Goal: Information Seeking & Learning: Learn about a topic

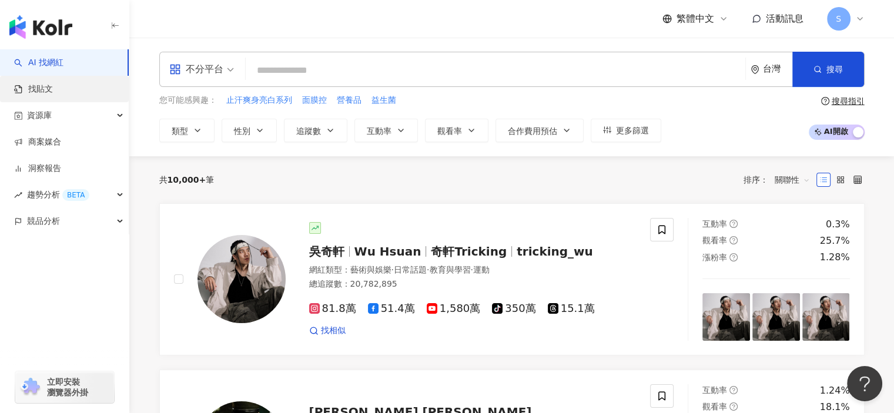
click at [45, 92] on link "找貼文" at bounding box center [33, 89] width 39 height 12
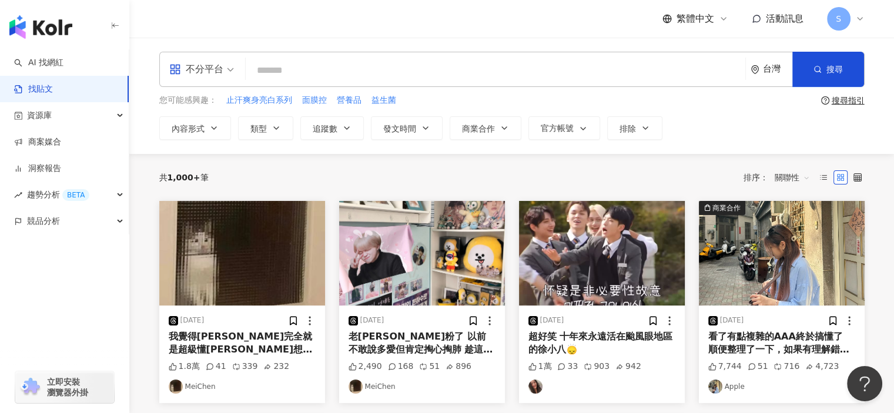
click at [480, 72] on input "search" at bounding box center [495, 70] width 490 height 25
type input "******"
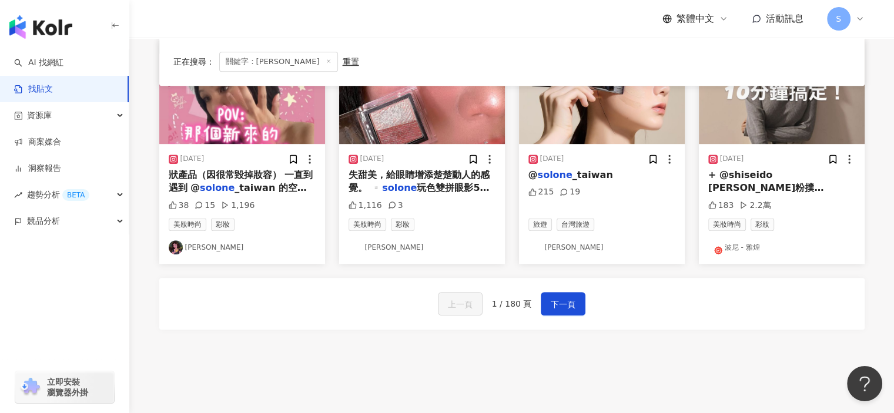
scroll to position [647, 0]
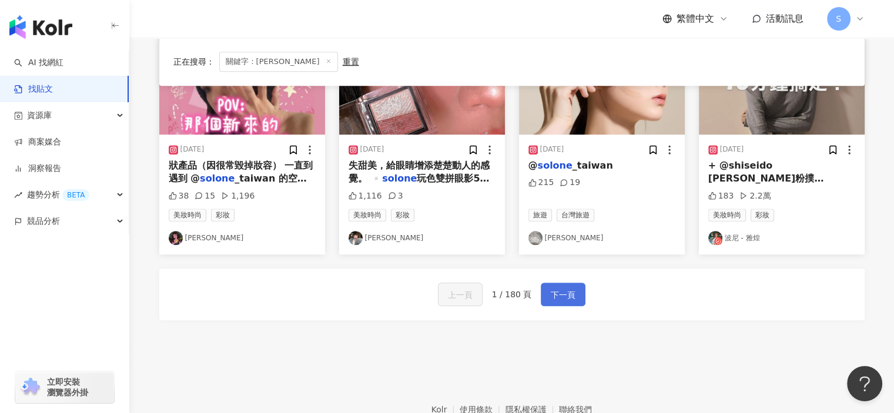
click at [563, 286] on button "下一頁" at bounding box center [563, 295] width 45 height 24
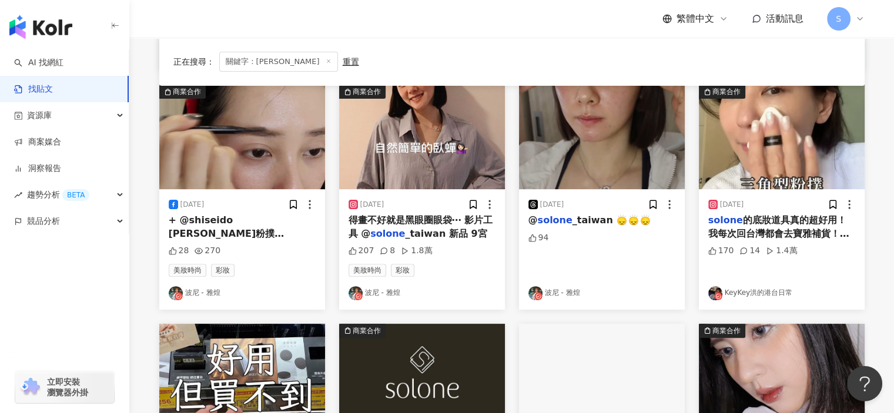
scroll to position [294, 0]
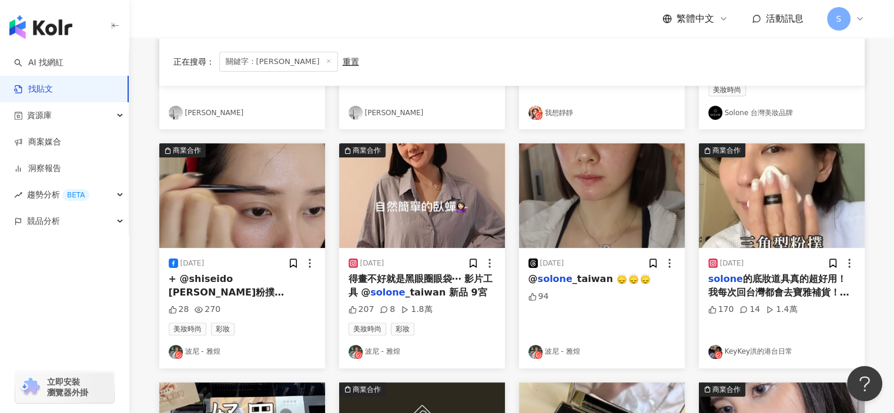
click at [591, 225] on img "button" at bounding box center [602, 195] width 166 height 105
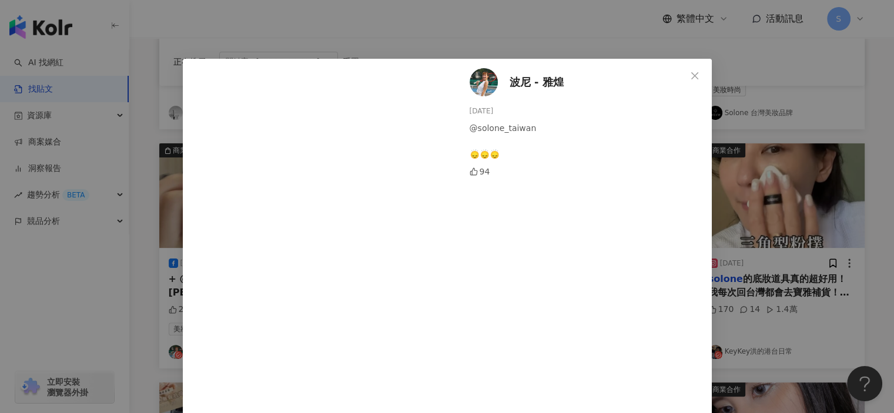
scroll to position [59, 0]
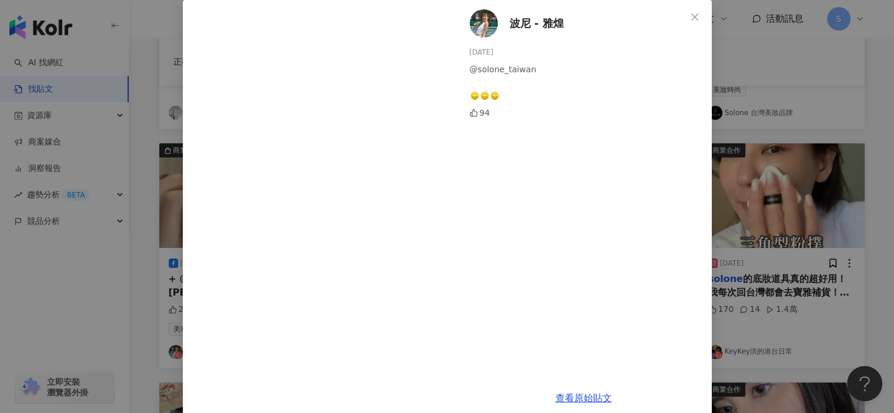
click at [746, 233] on div "波尼 - 雅煌 2025/3/22 @solone_taiwan 🙂‍↕️🙂‍↕️🙂‍↕️ 94 查看原始貼文" at bounding box center [447, 206] width 894 height 413
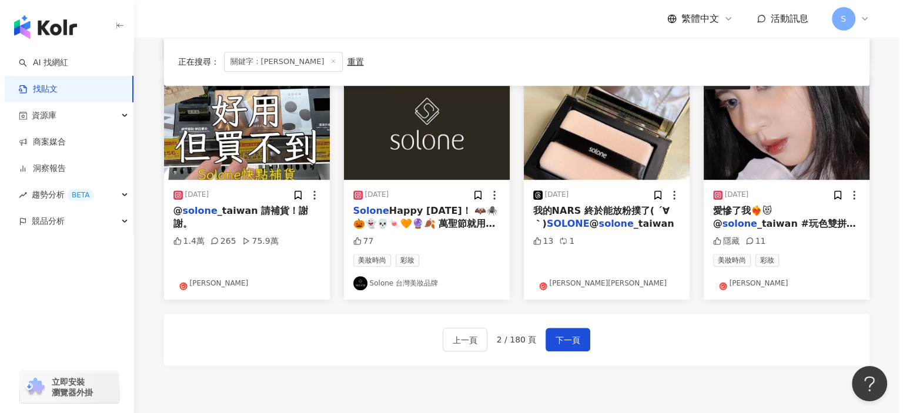
scroll to position [713, 0]
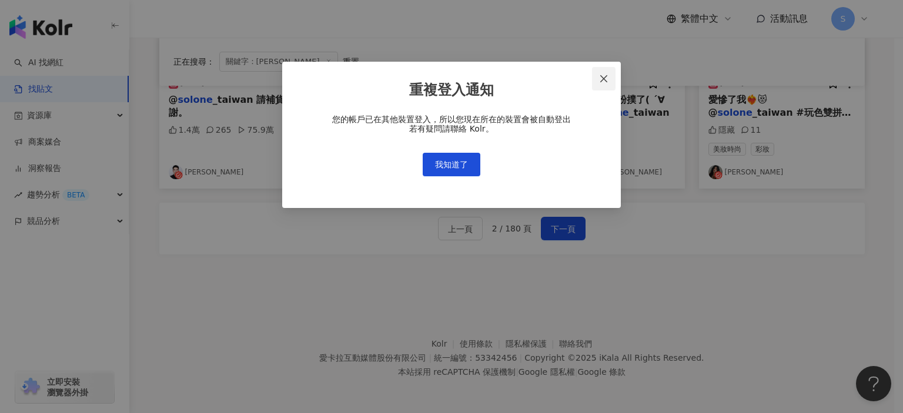
click at [604, 78] on icon "close" at bounding box center [603, 78] width 7 height 7
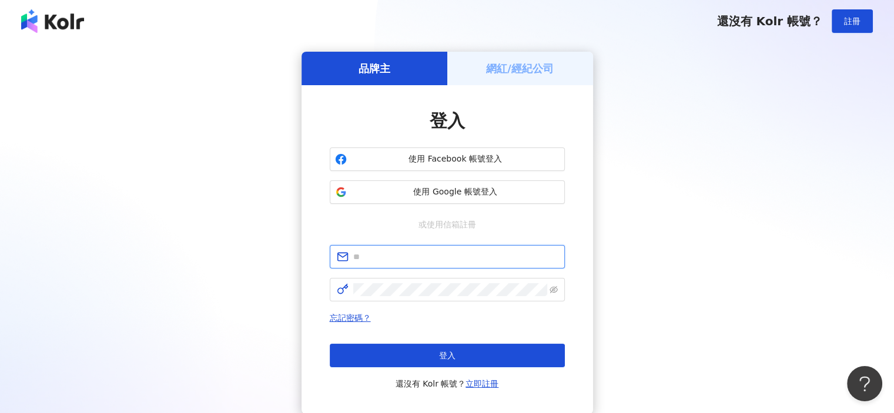
type input "**********"
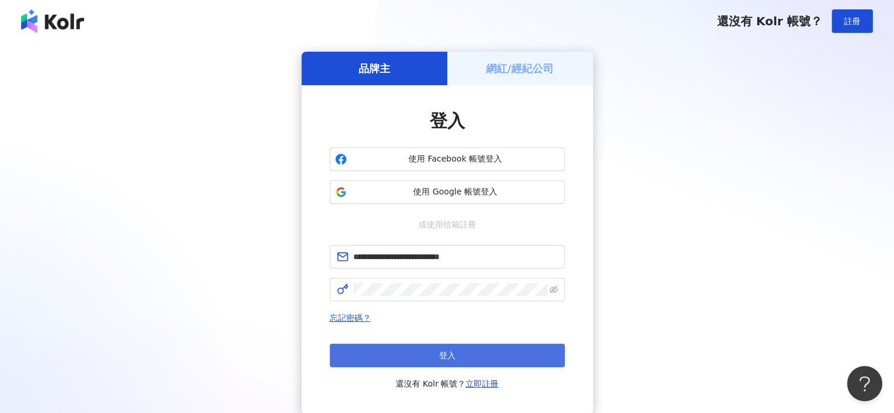
click at [480, 352] on button "登入" at bounding box center [447, 356] width 235 height 24
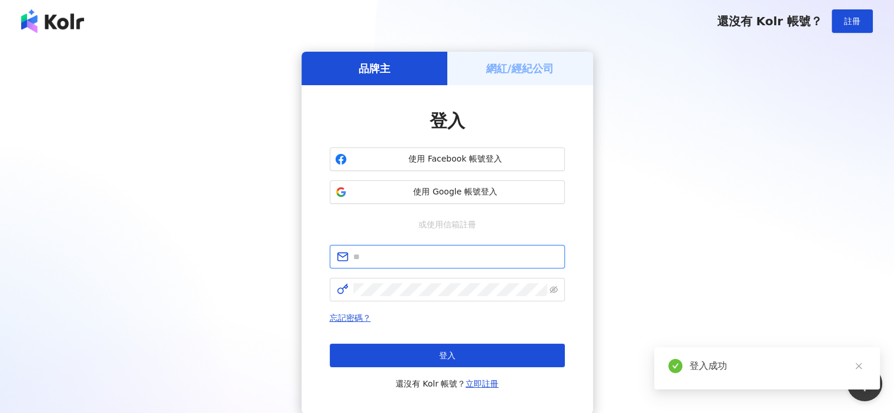
type input "**********"
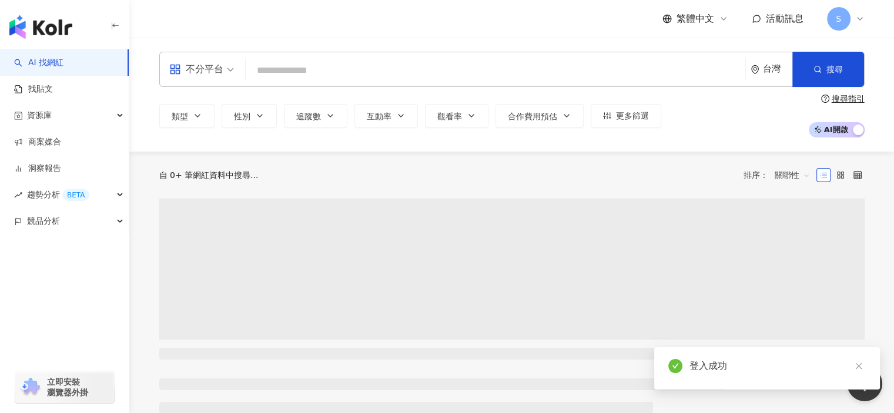
click at [333, 69] on input "search" at bounding box center [495, 70] width 490 height 22
type input "*"
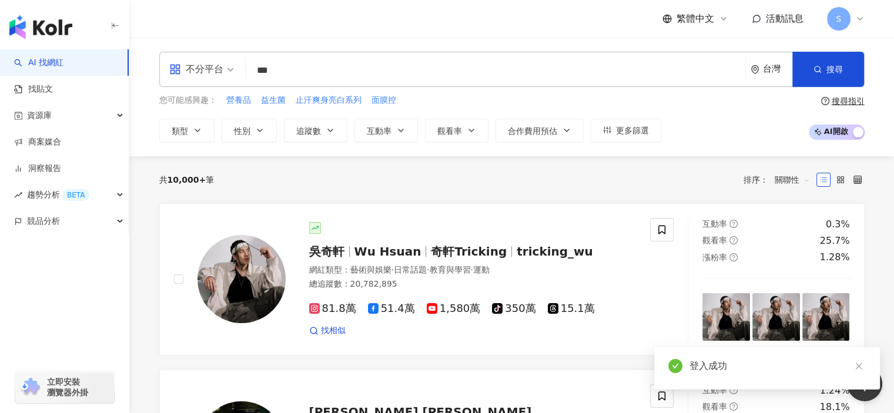
type input "**"
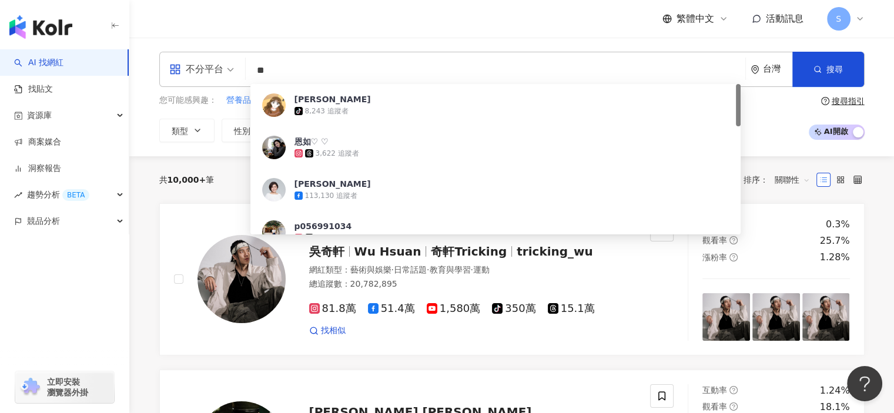
drag, startPoint x: 336, startPoint y: 65, endPoint x: 238, endPoint y: 64, distance: 98.2
click at [238, 64] on div "不分平台 ** 台灣 搜尋 23376392-310d-47fe-831e-8fd9c6eef05b 恩如 tiktok-icon 8,243 追蹤者 恩如♡…" at bounding box center [512, 69] width 706 height 35
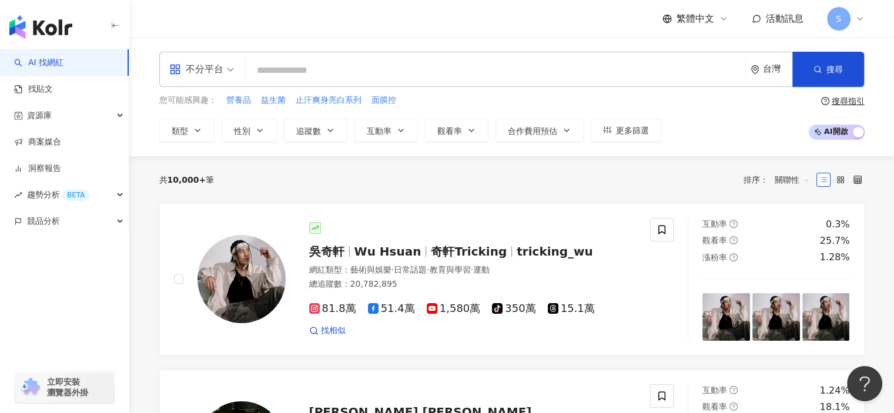
paste input "*********"
type input "*********"
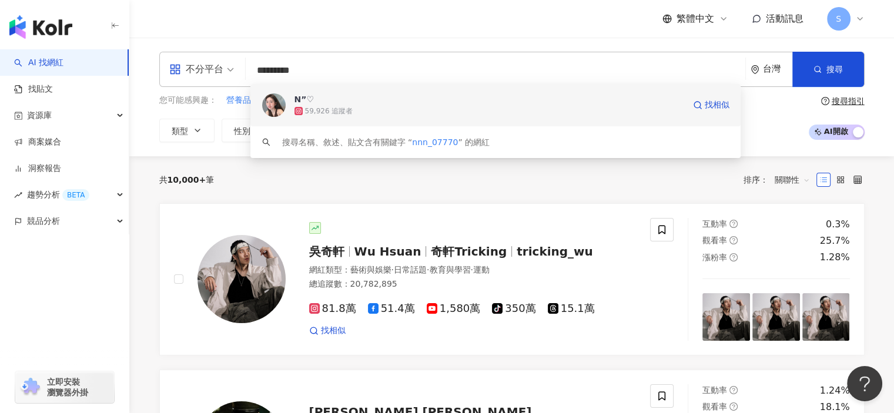
click at [471, 99] on span "N”♡" at bounding box center [490, 99] width 390 height 12
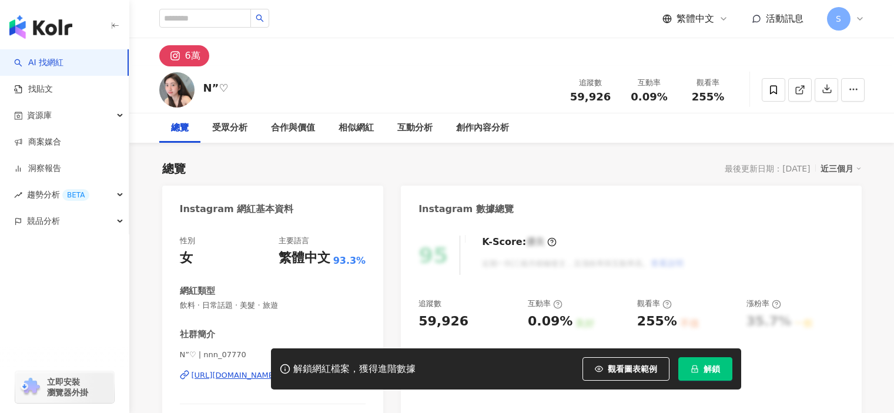
click at [714, 365] on span "解鎖" at bounding box center [712, 369] width 16 height 9
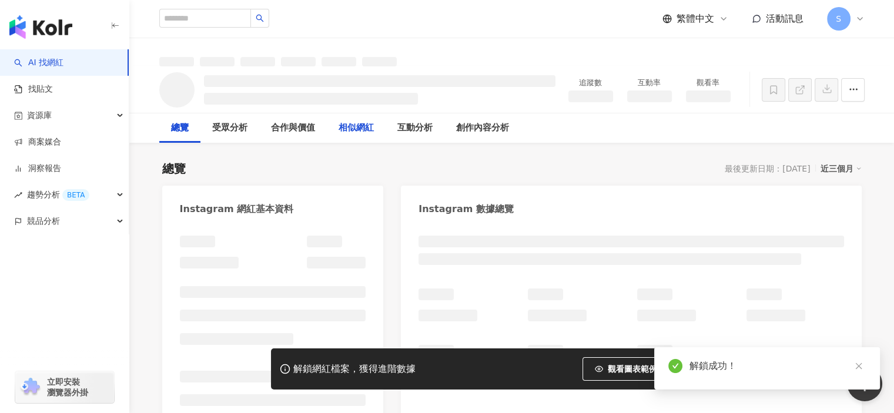
click at [360, 127] on div "相似網紅" at bounding box center [356, 128] width 35 height 14
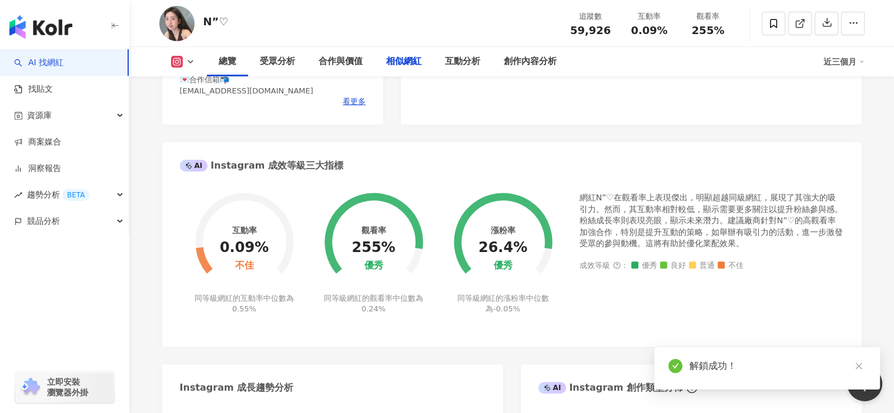
scroll to position [1915, 0]
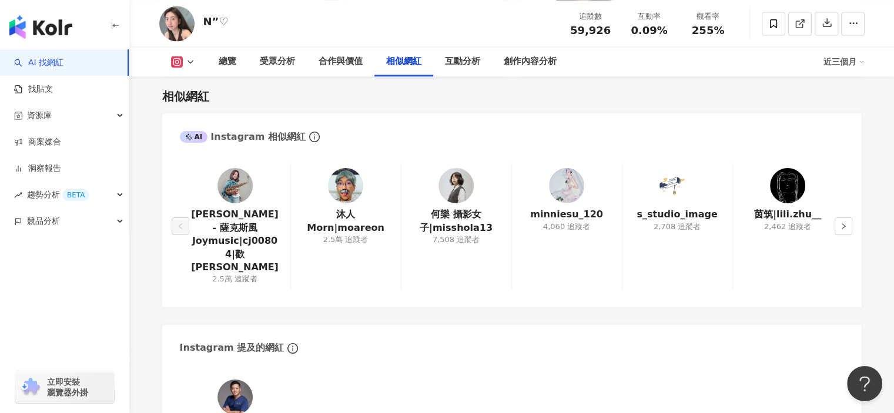
click at [849, 219] on button "button" at bounding box center [844, 227] width 18 height 18
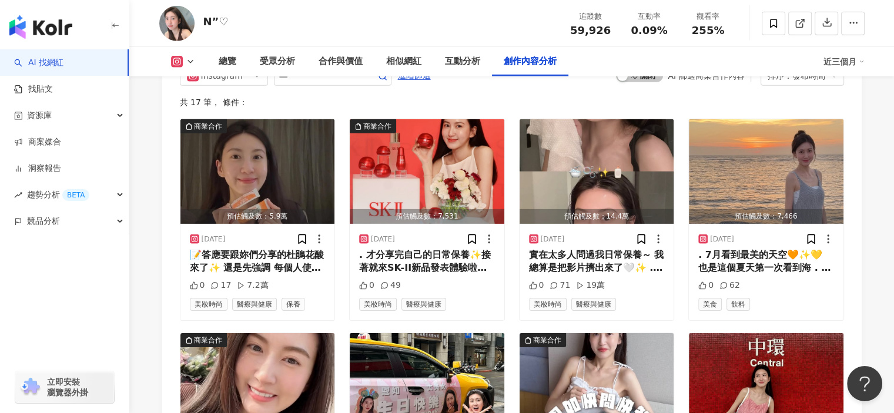
scroll to position [3679, 0]
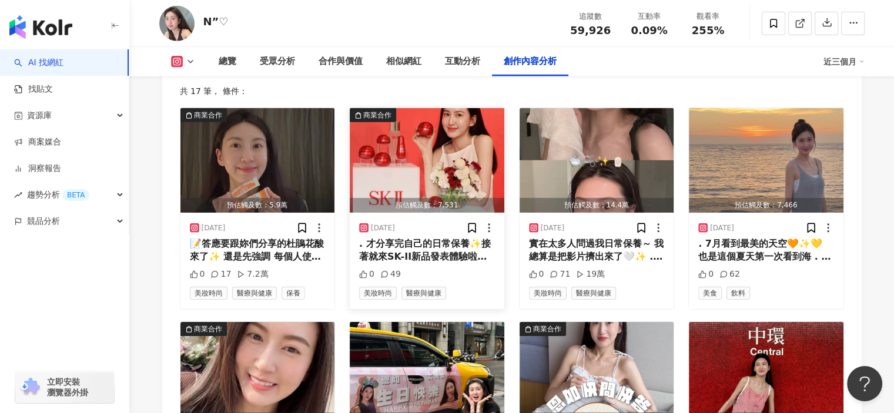
click at [433, 190] on img "button" at bounding box center [427, 160] width 155 height 105
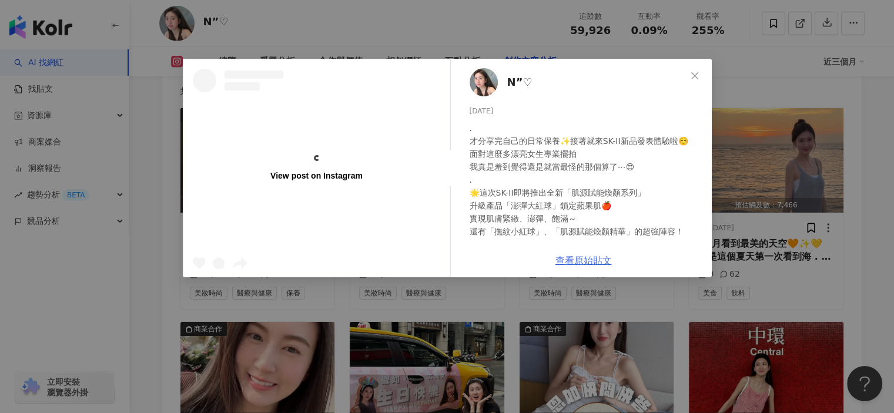
click at [601, 265] on div "N”♡ [DATE] . 才分享完自己的日常保養✨接著就來SK-II新品發表體驗啦☺️ 面對這麼多漂亮女生專業擺拍 我真是羞到覺得還是就當最怪的那個算了⋯😍 …" at bounding box center [584, 168] width 256 height 219
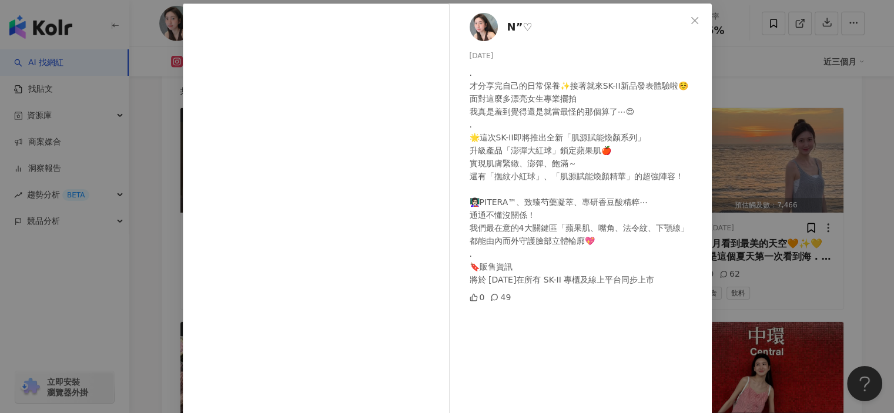
scroll to position [122, 0]
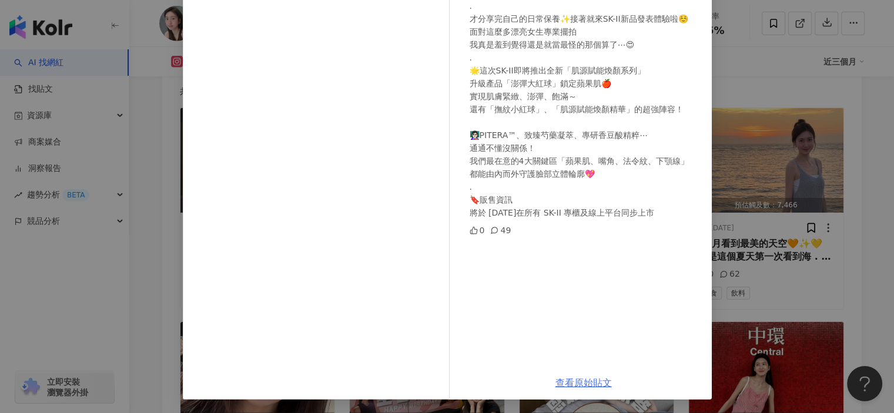
click at [575, 382] on link "查看原始貼文" at bounding box center [584, 382] width 56 height 11
click at [750, 111] on div "N”♡ [DATE] . 才分享完自己的日常保養✨接著就來SK-II新品發表體驗啦☺️ 面對這麼多漂亮女生專業擺拍 我真是羞到覺得還是就當最怪的那個算了⋯😍 …" at bounding box center [447, 206] width 894 height 413
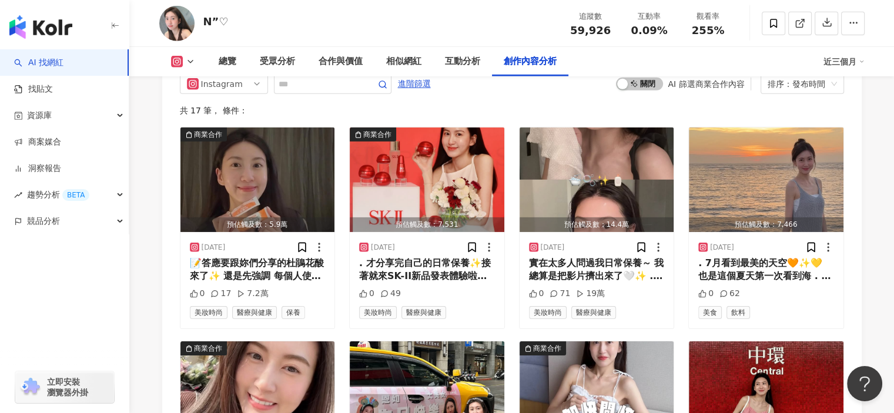
scroll to position [3562, 0]
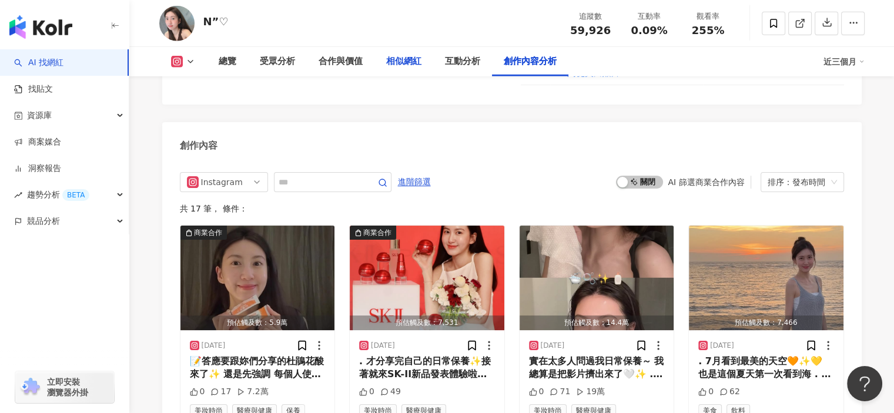
click at [400, 67] on div "相似網紅" at bounding box center [403, 62] width 35 height 14
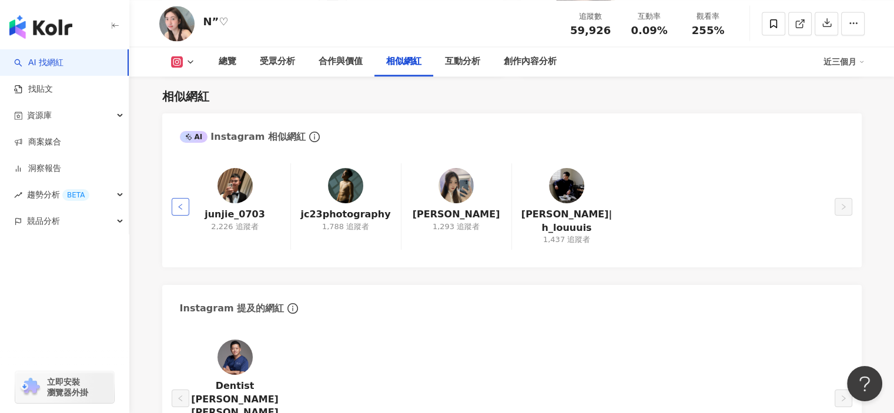
click at [178, 200] on button "button" at bounding box center [181, 207] width 18 height 18
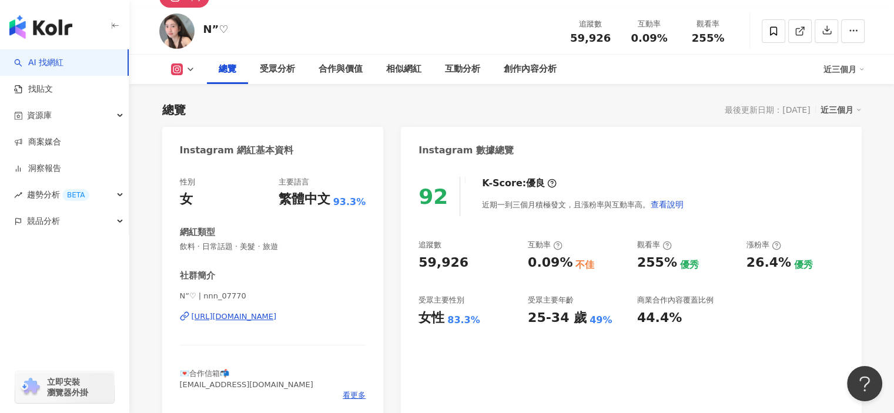
scroll to position [176, 0]
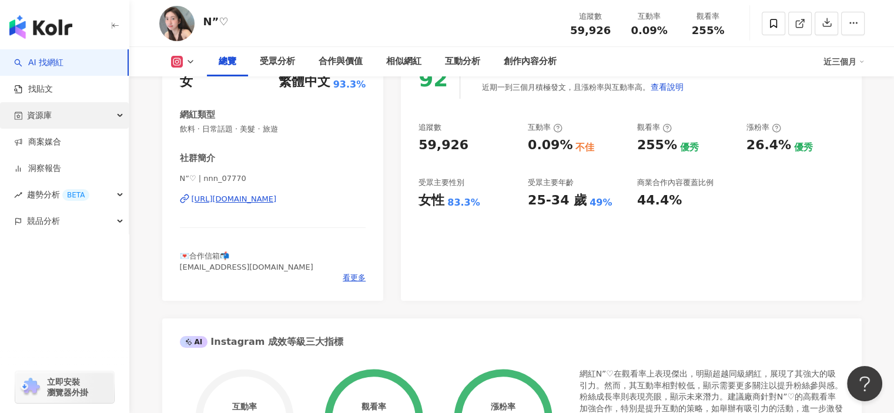
click at [69, 113] on div "資源庫" at bounding box center [64, 115] width 129 height 26
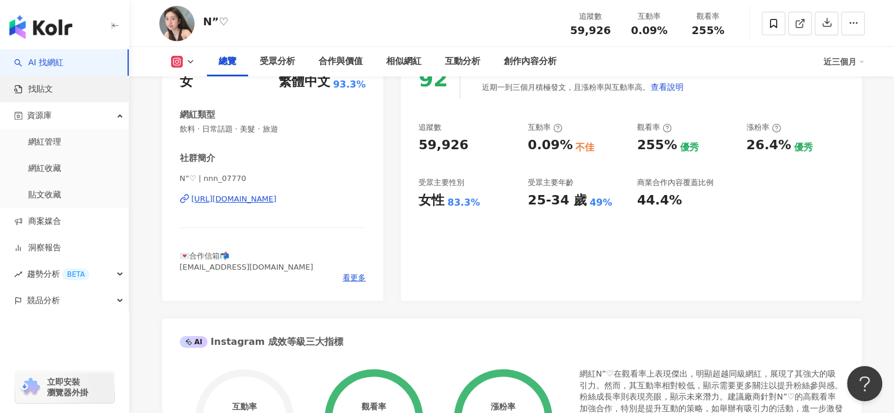
click at [53, 91] on link "找貼文" at bounding box center [33, 89] width 39 height 12
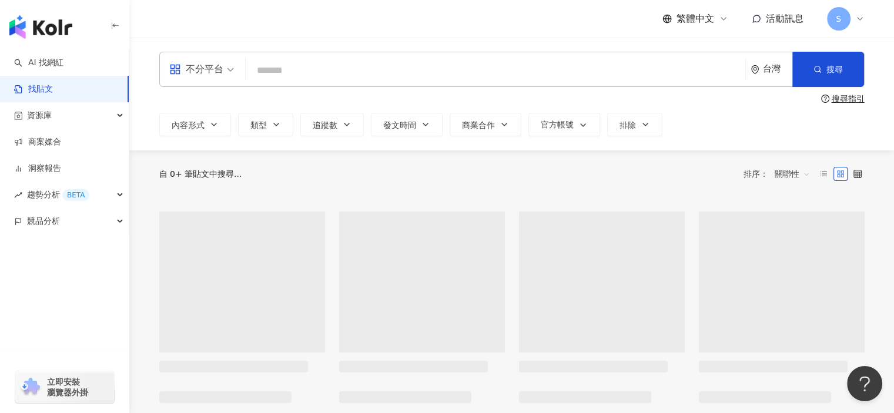
click at [331, 69] on input "search" at bounding box center [495, 70] width 490 height 25
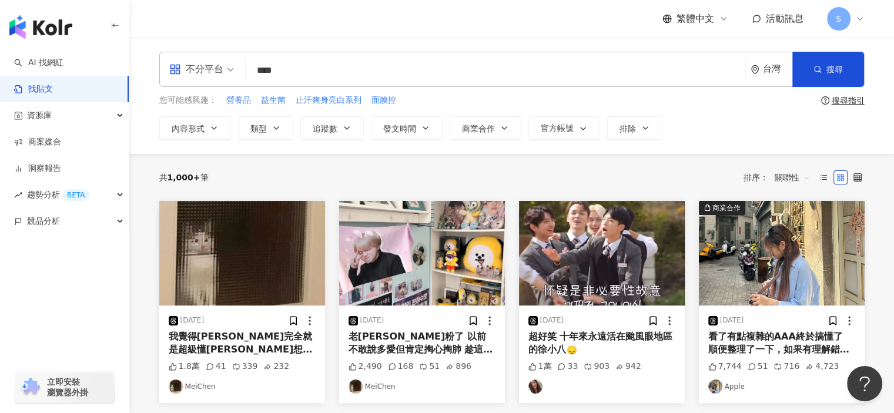
type input "****"
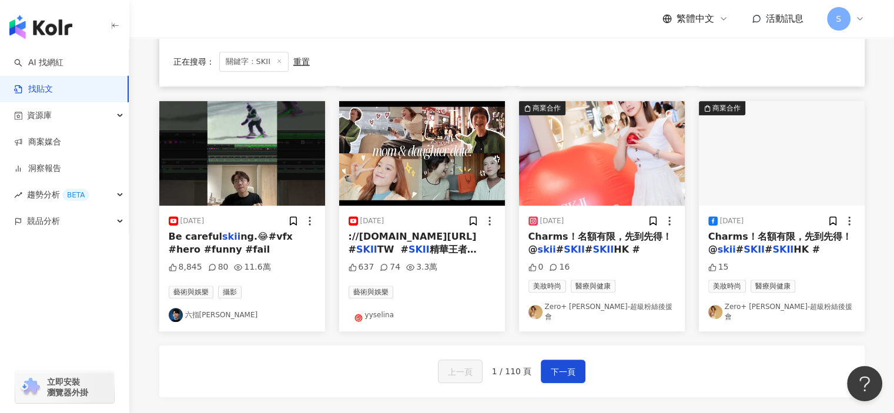
scroll to position [588, 0]
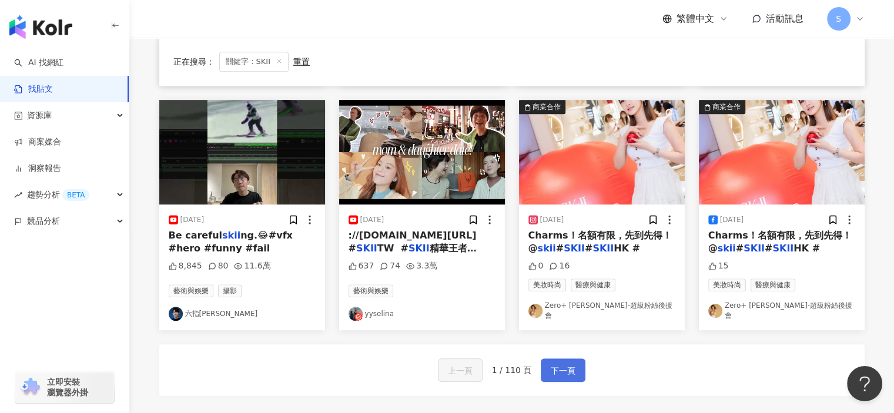
click at [570, 364] on span "下一頁" at bounding box center [563, 371] width 25 height 14
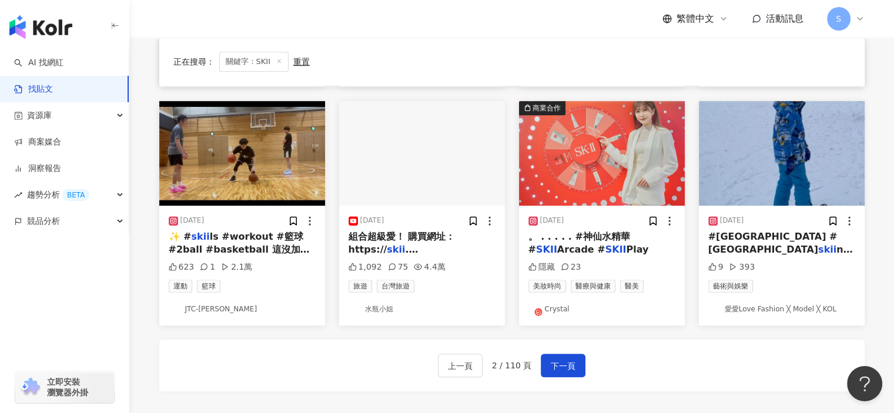
scroll to position [706, 0]
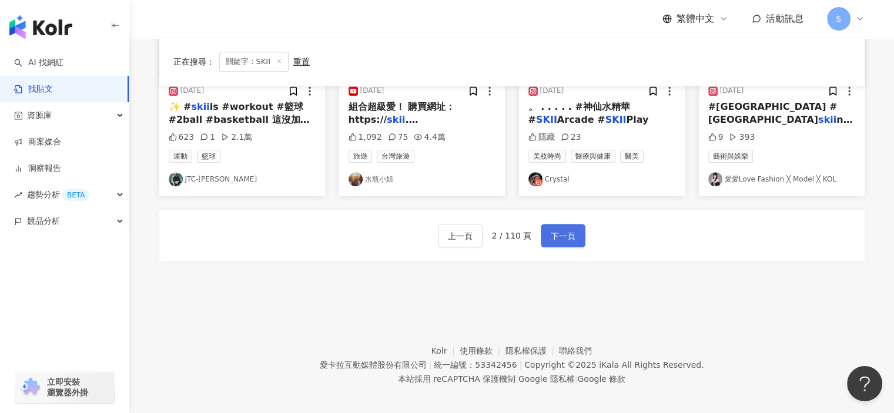
click at [552, 233] on span "下一頁" at bounding box center [563, 236] width 25 height 14
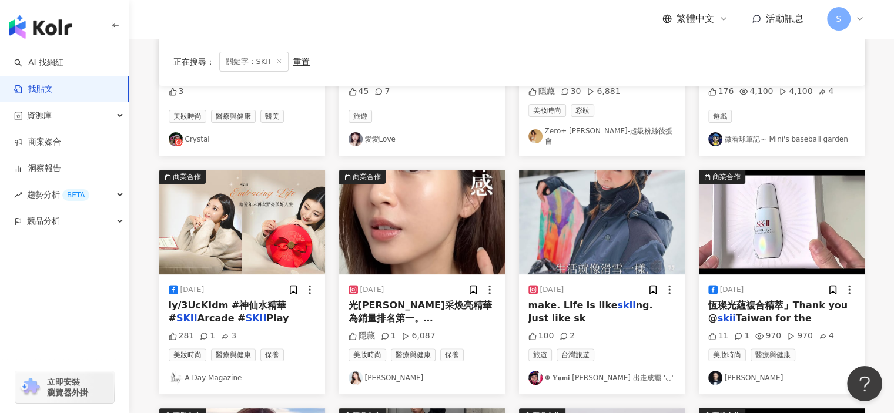
scroll to position [294, 0]
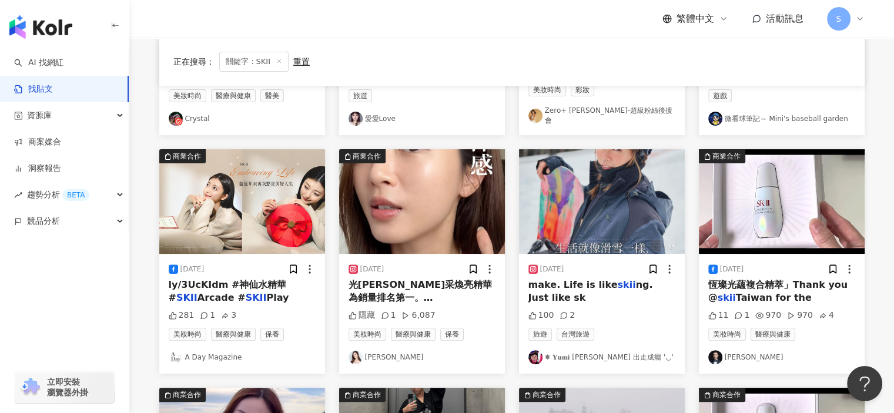
click at [450, 306] on mark "skii" at bounding box center [442, 311] width 18 height 11
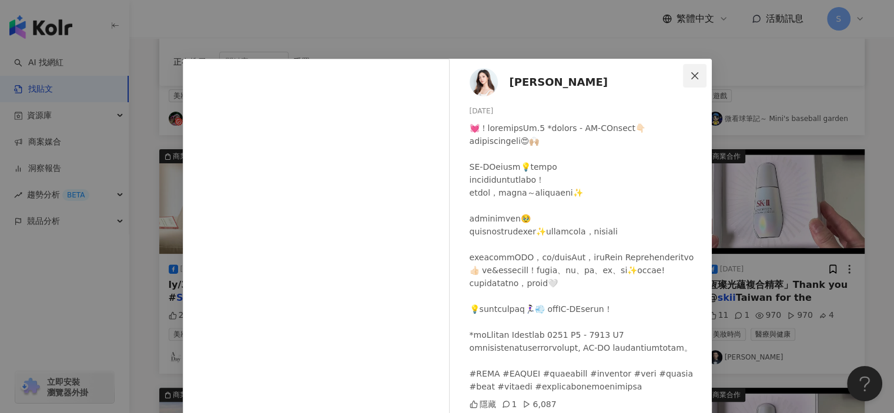
click at [690, 77] on icon "close" at bounding box center [694, 75] width 9 height 9
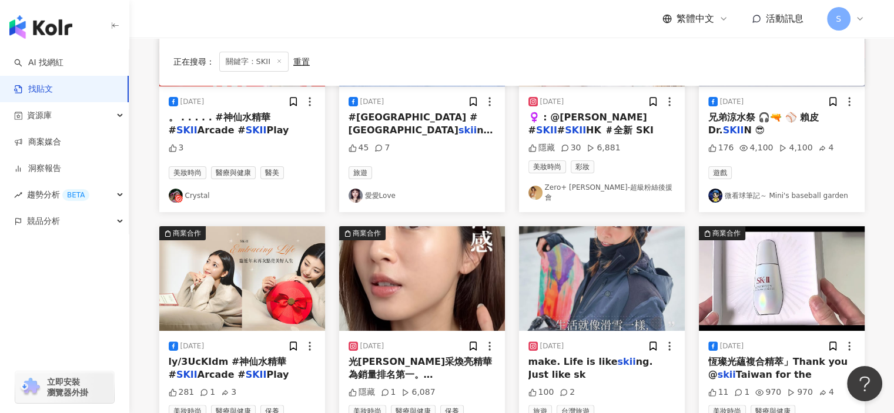
scroll to position [235, 0]
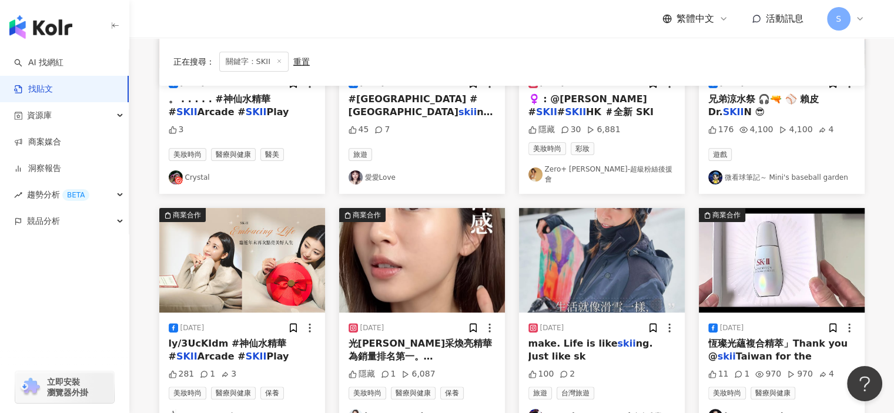
click at [470, 229] on img "button" at bounding box center [422, 260] width 166 height 105
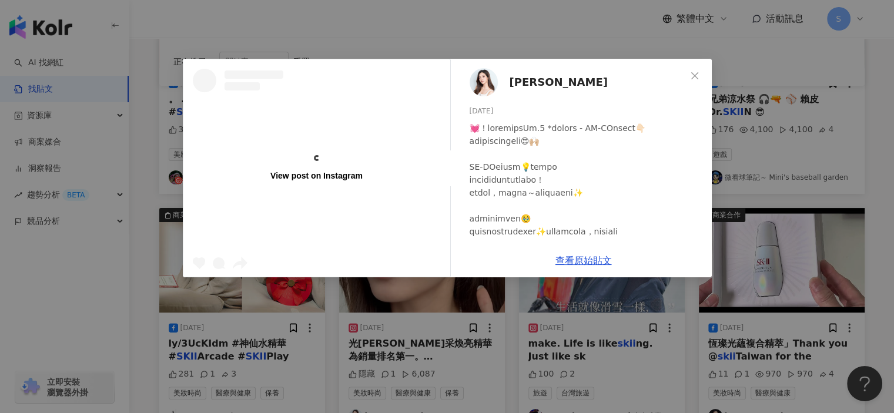
click at [548, 84] on span "[PERSON_NAME]" at bounding box center [559, 82] width 98 height 16
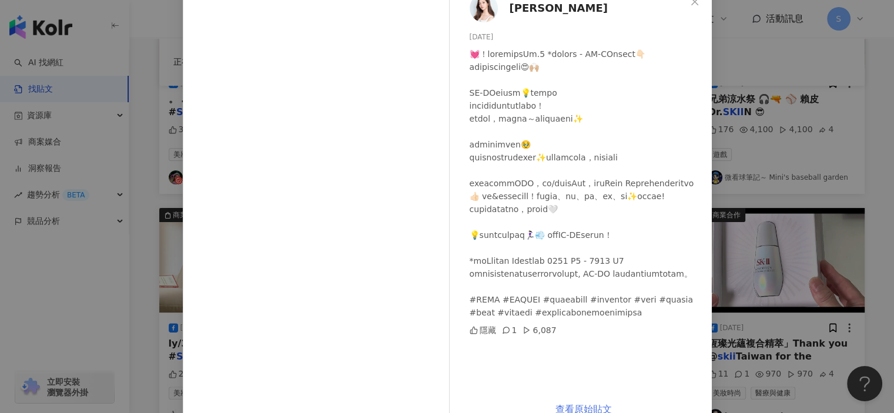
scroll to position [101, 0]
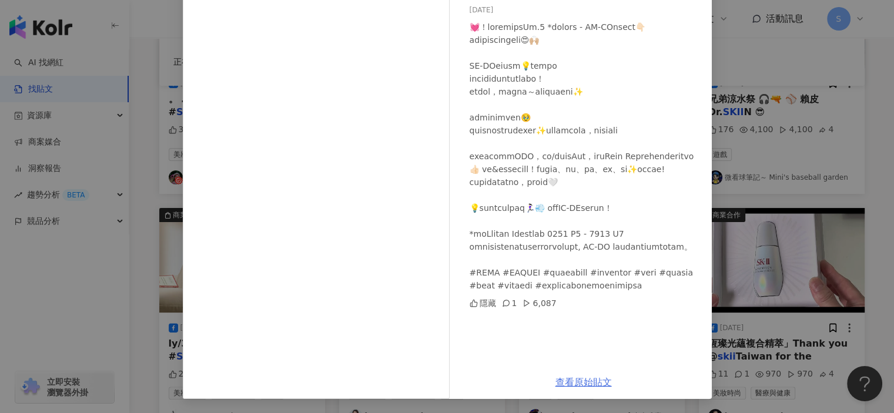
click at [574, 381] on link "查看原始貼文" at bounding box center [584, 382] width 56 height 11
